Goal: Information Seeking & Learning: Learn about a topic

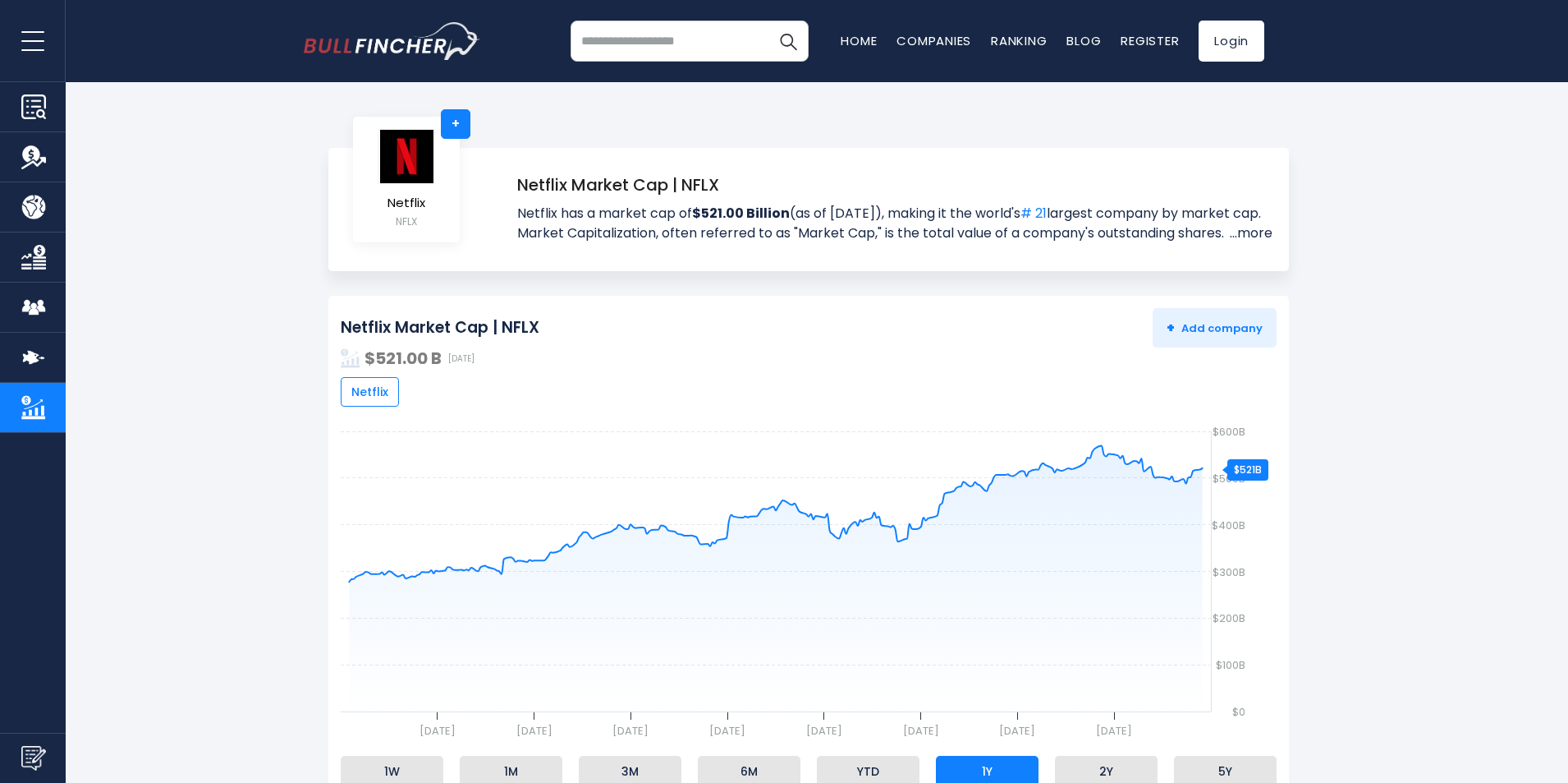
click at [1257, 231] on link "...more" at bounding box center [1249, 233] width 47 height 20
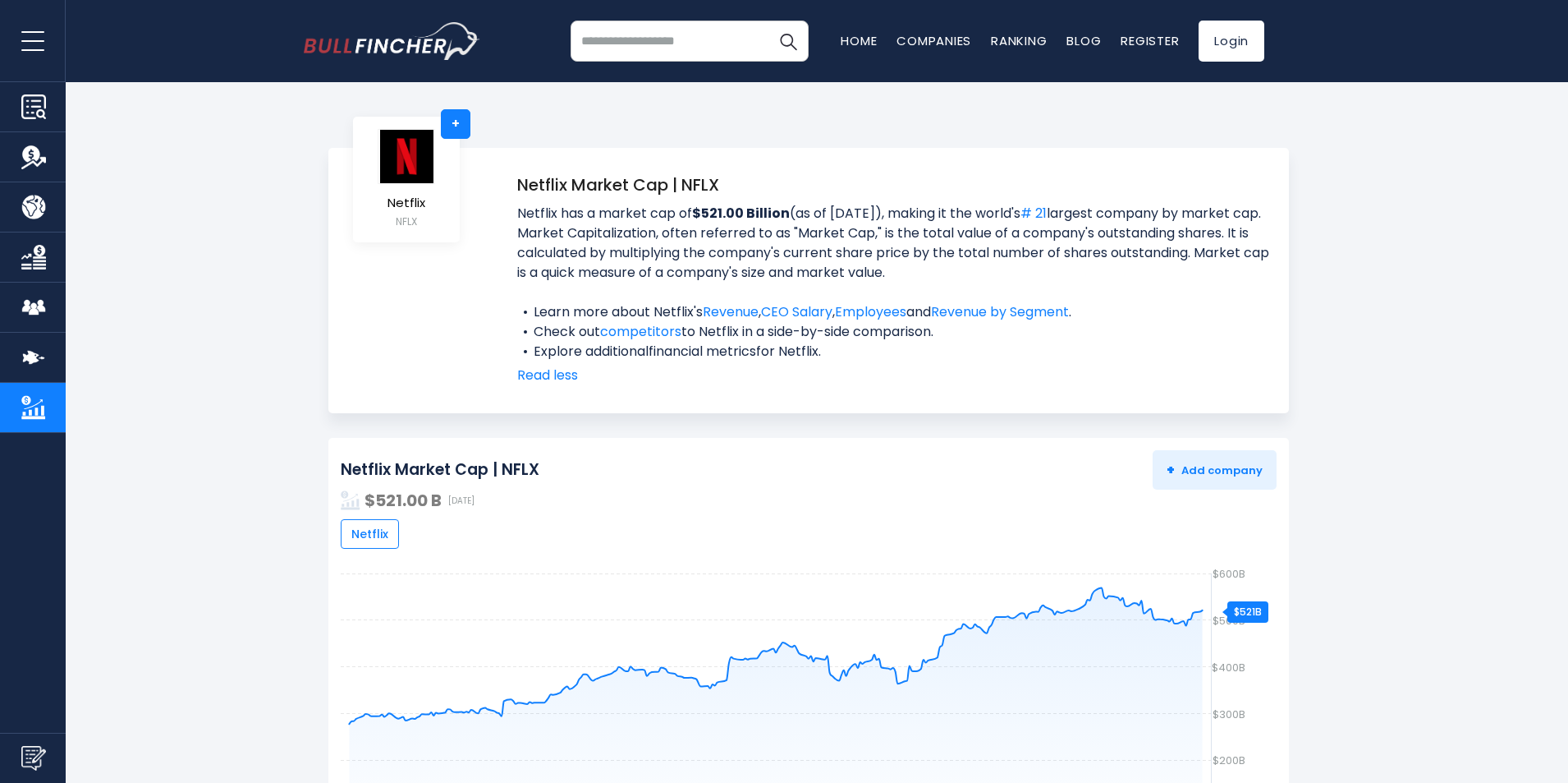
click at [730, 351] on link "financial metrics" at bounding box center [703, 351] width 108 height 19
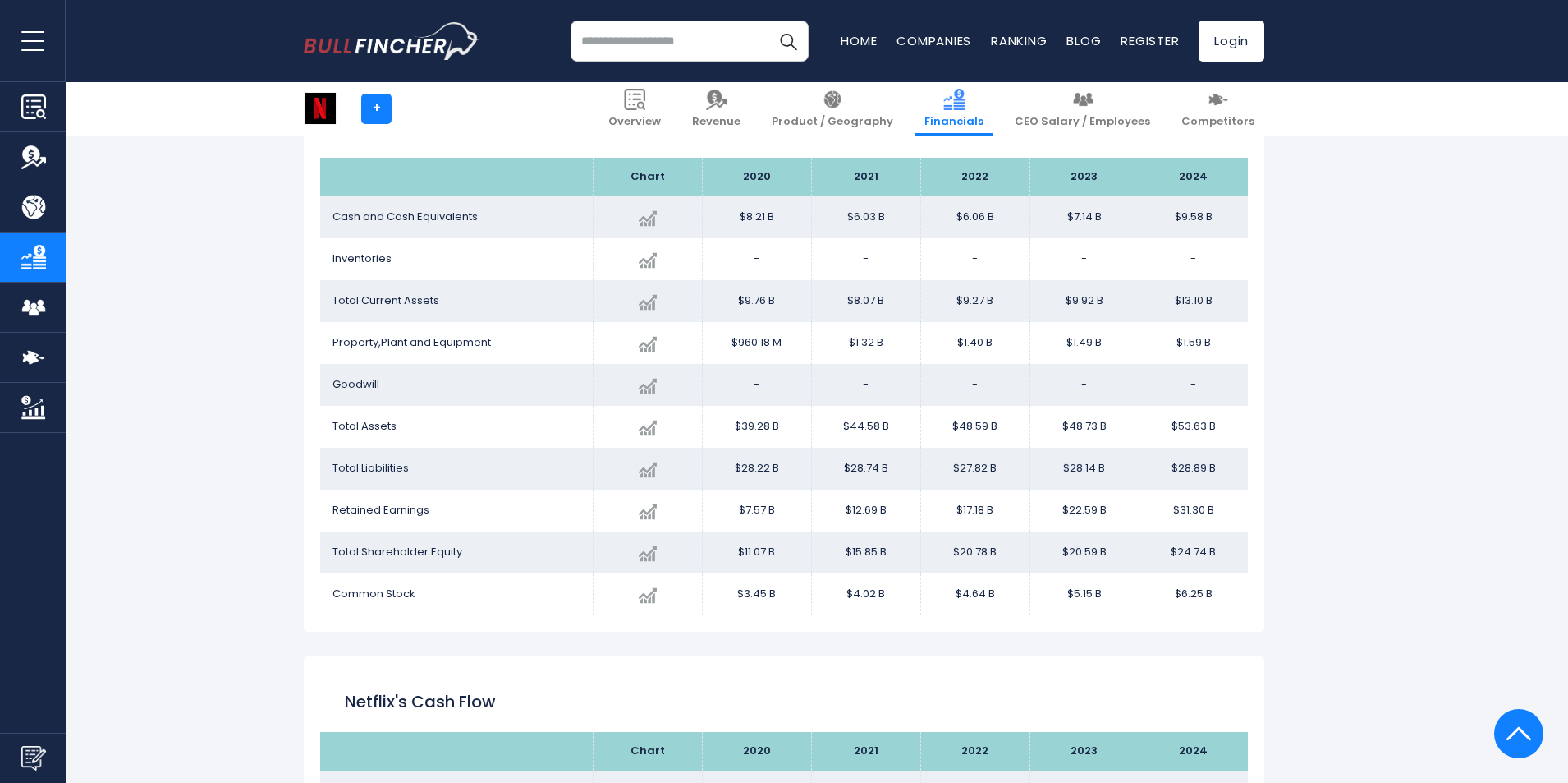
scroll to position [1958, 0]
